Goal: Obtain resource: Download file/media

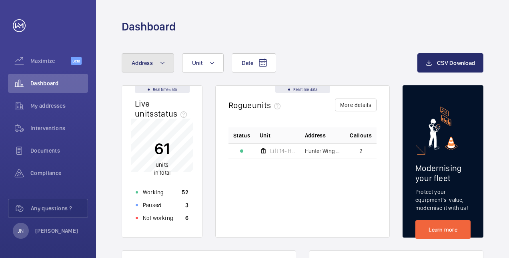
click at [166, 61] on button "Address" at bounding box center [148, 62] width 52 height 19
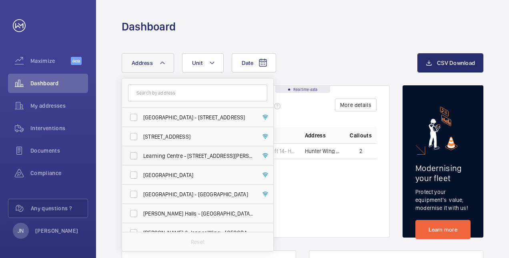
scroll to position [30, 0]
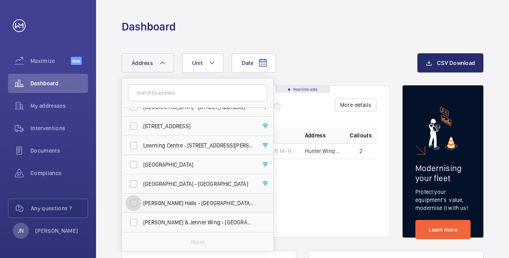
click at [133, 200] on input "[PERSON_NAME] Halls - [GEOGRAPHIC_DATA], [GEOGRAPHIC_DATA] 0BD" at bounding box center [134, 203] width 16 height 16
checkbox input "true"
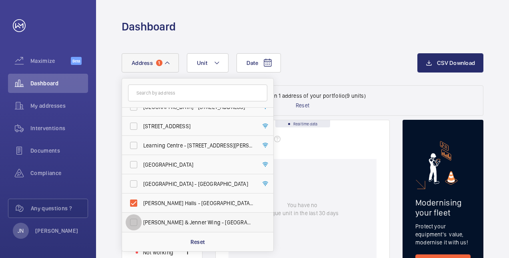
click at [134, 220] on input "[PERSON_NAME] & Jenner Wing - [GEOGRAPHIC_DATA]" at bounding box center [134, 222] width 16 height 16
checkbox input "true"
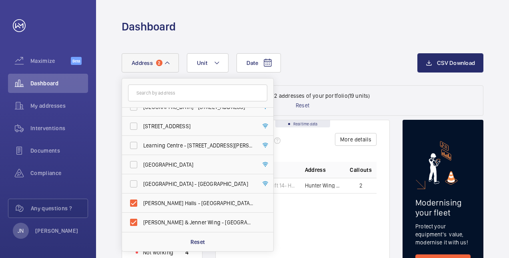
click at [303, 225] on div "Status Unit Address Callouts Lift 14- Hunter Wing (7FL) [PERSON_NAME] & Jenner …" at bounding box center [303, 210] width 148 height 97
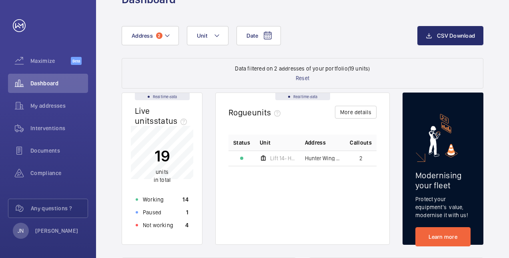
scroll to position [40, 0]
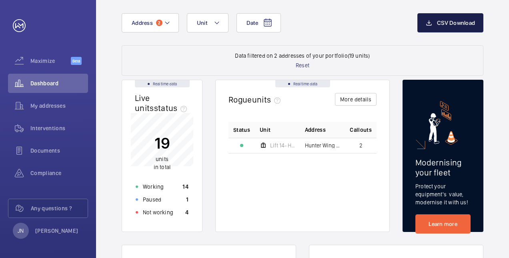
click at [458, 25] on span "CSV Download" at bounding box center [456, 23] width 38 height 6
click at [238, 204] on div "Status Unit Address Callouts Lift 14- Hunter Wing (7FL) [PERSON_NAME] & Jenner …" at bounding box center [303, 170] width 148 height 97
click at [208, 54] on wm-front-dashboard-filters-results "Data filtered on 2 addresses of your portfolio (19 units) Reset" at bounding box center [303, 60] width 362 height 30
